Goal: Task Accomplishment & Management: Manage account settings

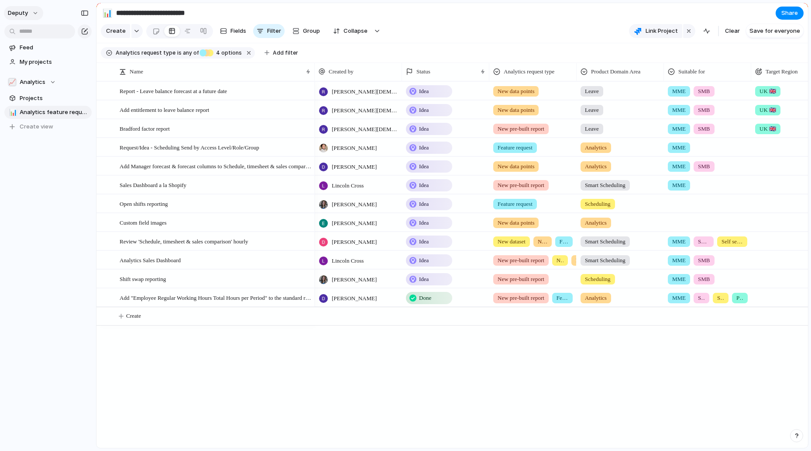
click at [35, 13] on button "deputy" at bounding box center [23, 13] width 39 height 14
click at [37, 34] on span "Settings" at bounding box center [32, 32] width 24 height 9
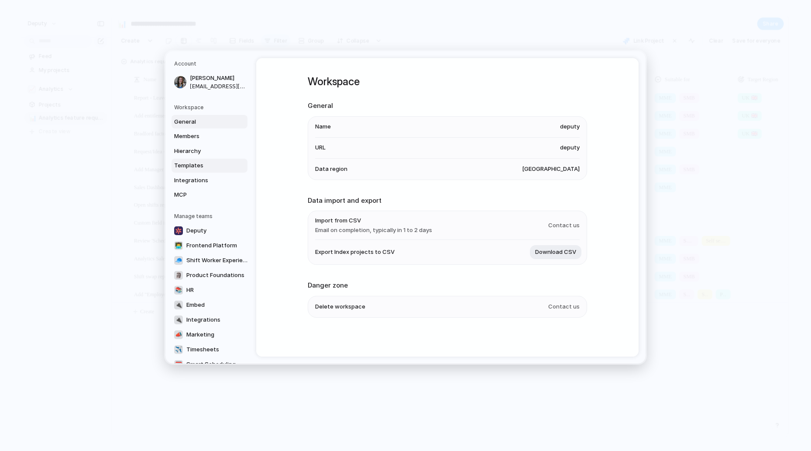
click at [213, 170] on link "Templates" at bounding box center [210, 166] width 76 height 14
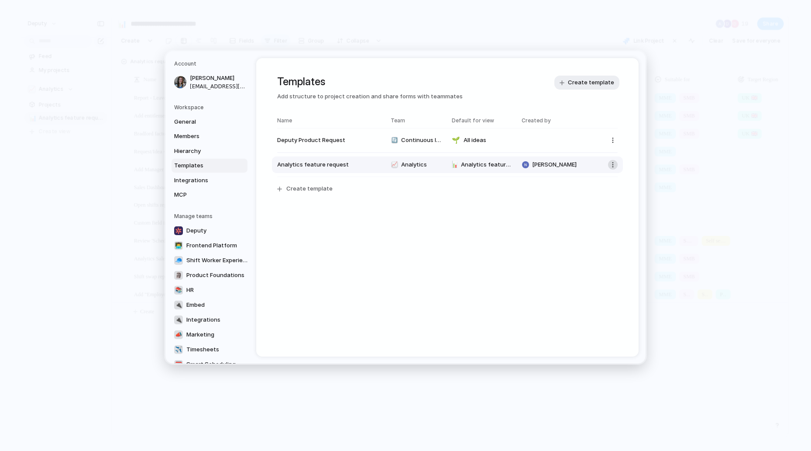
click at [614, 165] on button "button" at bounding box center [613, 165] width 10 height 10
click at [596, 182] on li "Copy link" at bounding box center [588, 182] width 62 height 14
